Goal: Task Accomplishment & Management: Manage account settings

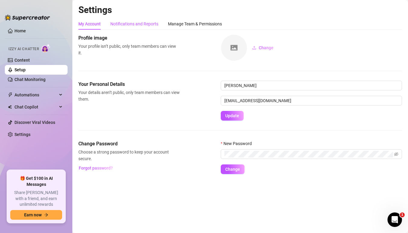
click at [135, 24] on div "Notifications and Reports" at bounding box center [134, 24] width 48 height 7
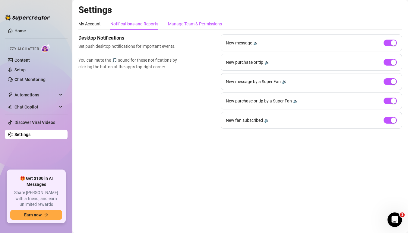
click at [188, 26] on div "Manage Team & Permissions" at bounding box center [195, 24] width 54 height 7
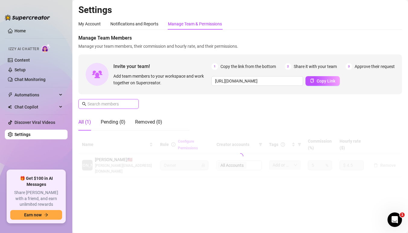
click at [118, 104] on input "text" at bounding box center [109, 103] width 43 height 7
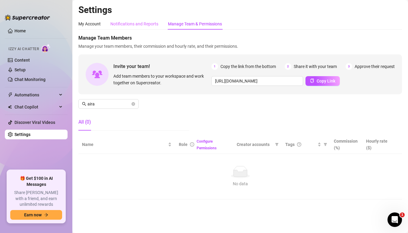
click at [134, 29] on div "Notifications and Reports" at bounding box center [134, 23] width 48 height 11
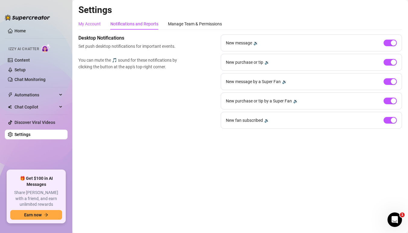
click at [99, 26] on div "My Account" at bounding box center [89, 24] width 22 height 7
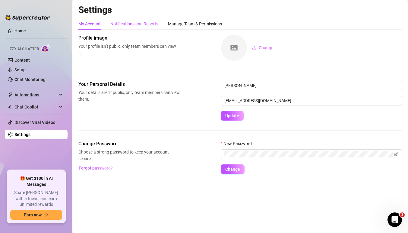
click at [121, 26] on div "Notifications and Reports" at bounding box center [134, 24] width 48 height 7
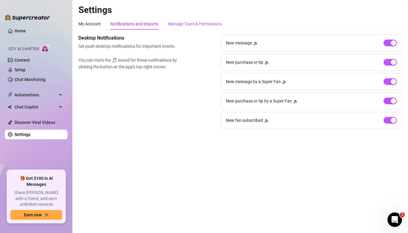
click at [181, 24] on div "Manage Team & Permissions" at bounding box center [195, 24] width 54 height 7
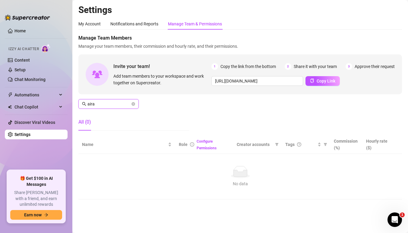
click at [120, 103] on input "aira" at bounding box center [109, 103] width 43 height 7
type input "alba"
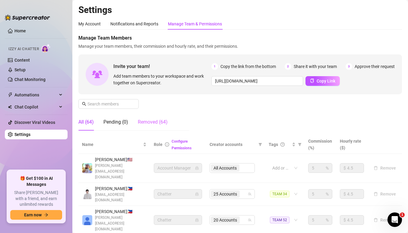
scroll to position [2, 0]
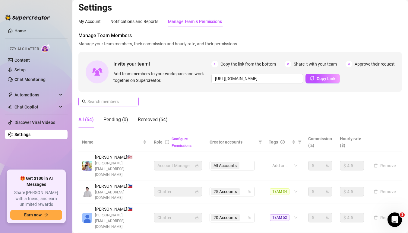
click at [135, 104] on span at bounding box center [134, 101] width 4 height 7
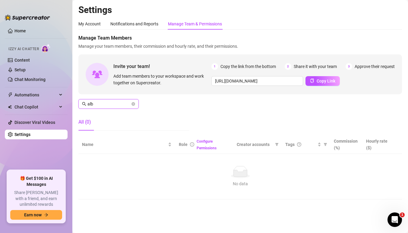
scroll to position [0, 0]
type input "alba"
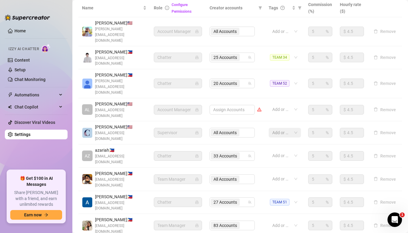
scroll to position [183, 0]
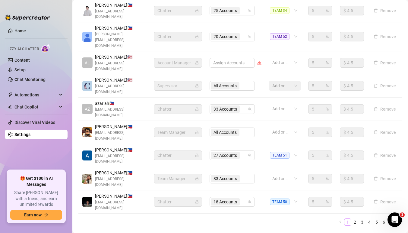
click at [347, 218] on li "1" at bounding box center [347, 221] width 7 height 7
click at [352, 218] on link "2" at bounding box center [355, 221] width 7 height 7
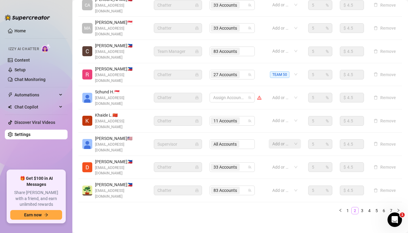
scroll to position [182, 0]
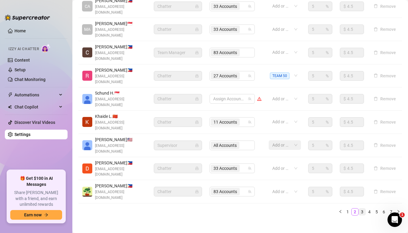
click at [360, 208] on link "3" at bounding box center [362, 211] width 7 height 7
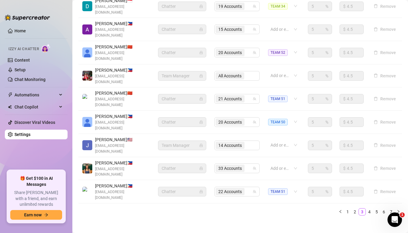
scroll to position [143, 0]
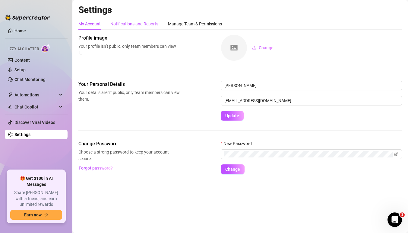
click at [129, 25] on div "Notifications and Reports" at bounding box center [134, 24] width 48 height 7
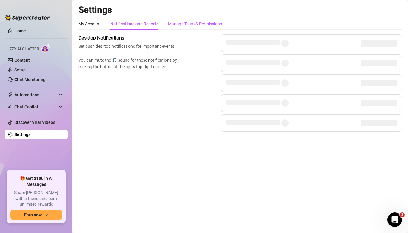
click at [176, 27] on div "Manage Team & Permissions" at bounding box center [195, 24] width 54 height 7
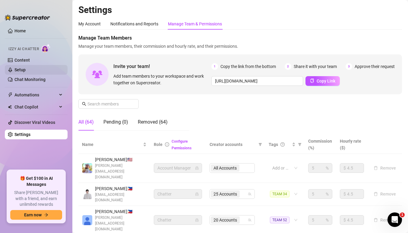
click at [26, 72] on link "Setup" at bounding box center [19, 69] width 11 height 5
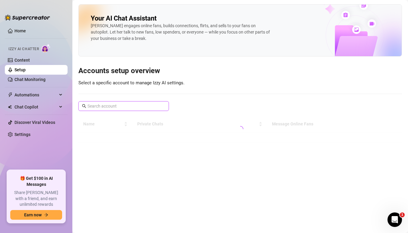
click at [116, 104] on input "text" at bounding box center [124, 106] width 73 height 7
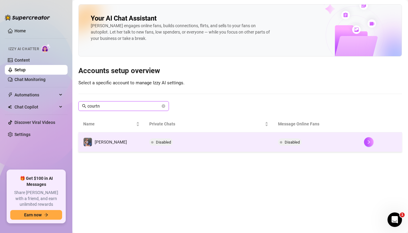
type input "courtn"
click at [359, 139] on td at bounding box center [380, 142] width 43 height 20
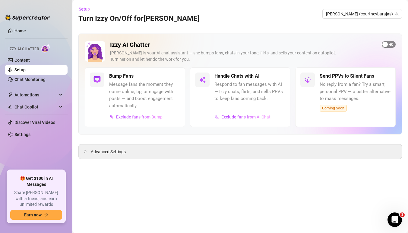
click at [388, 45] on span "button" at bounding box center [389, 44] width 14 height 7
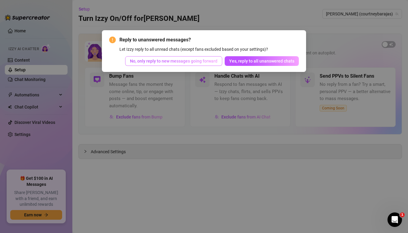
click at [198, 61] on span "No, only reply to new messages going forward" at bounding box center [174, 61] width 88 height 5
